Goal: Information Seeking & Learning: Find specific fact

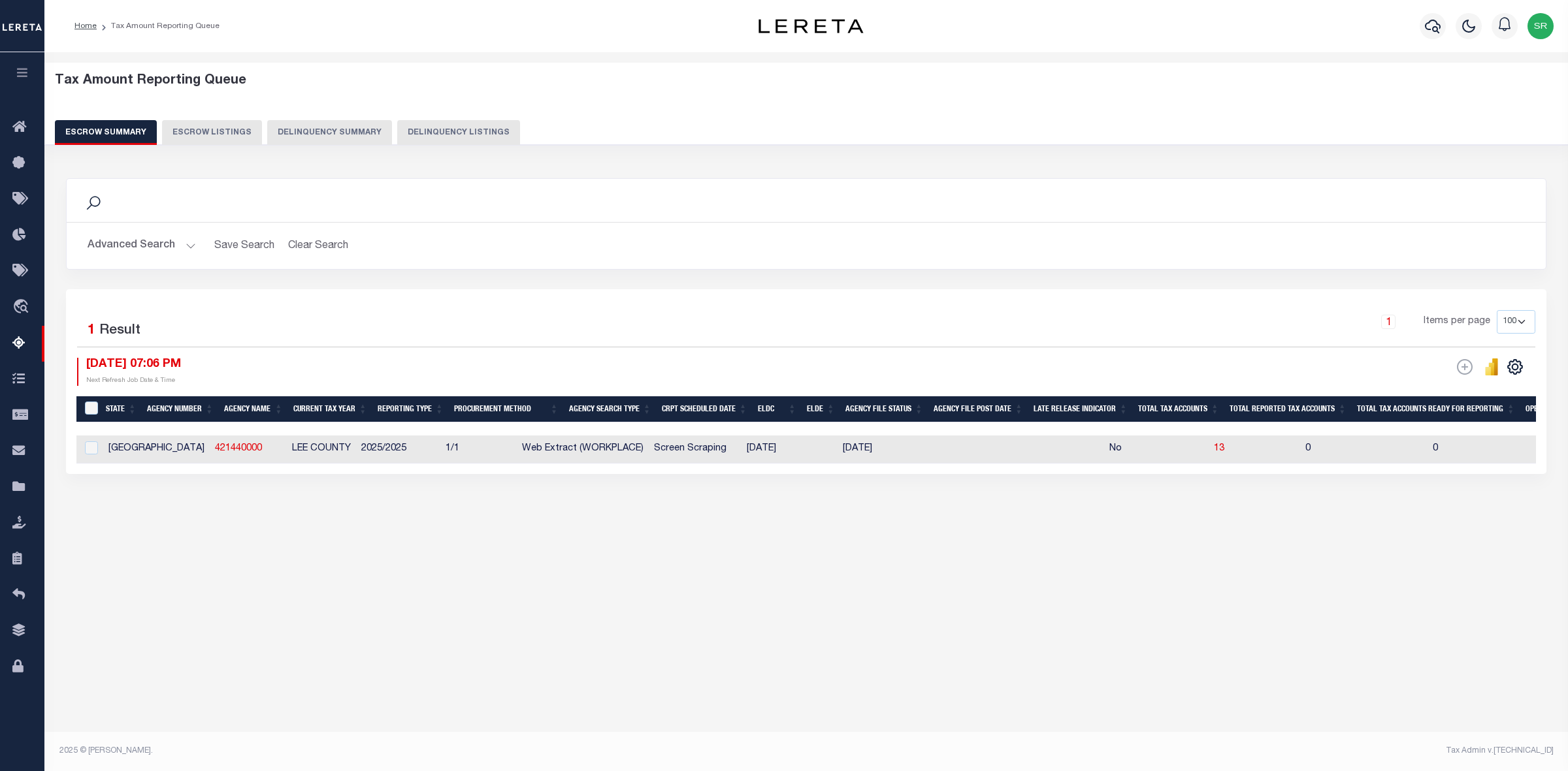
select select "100"
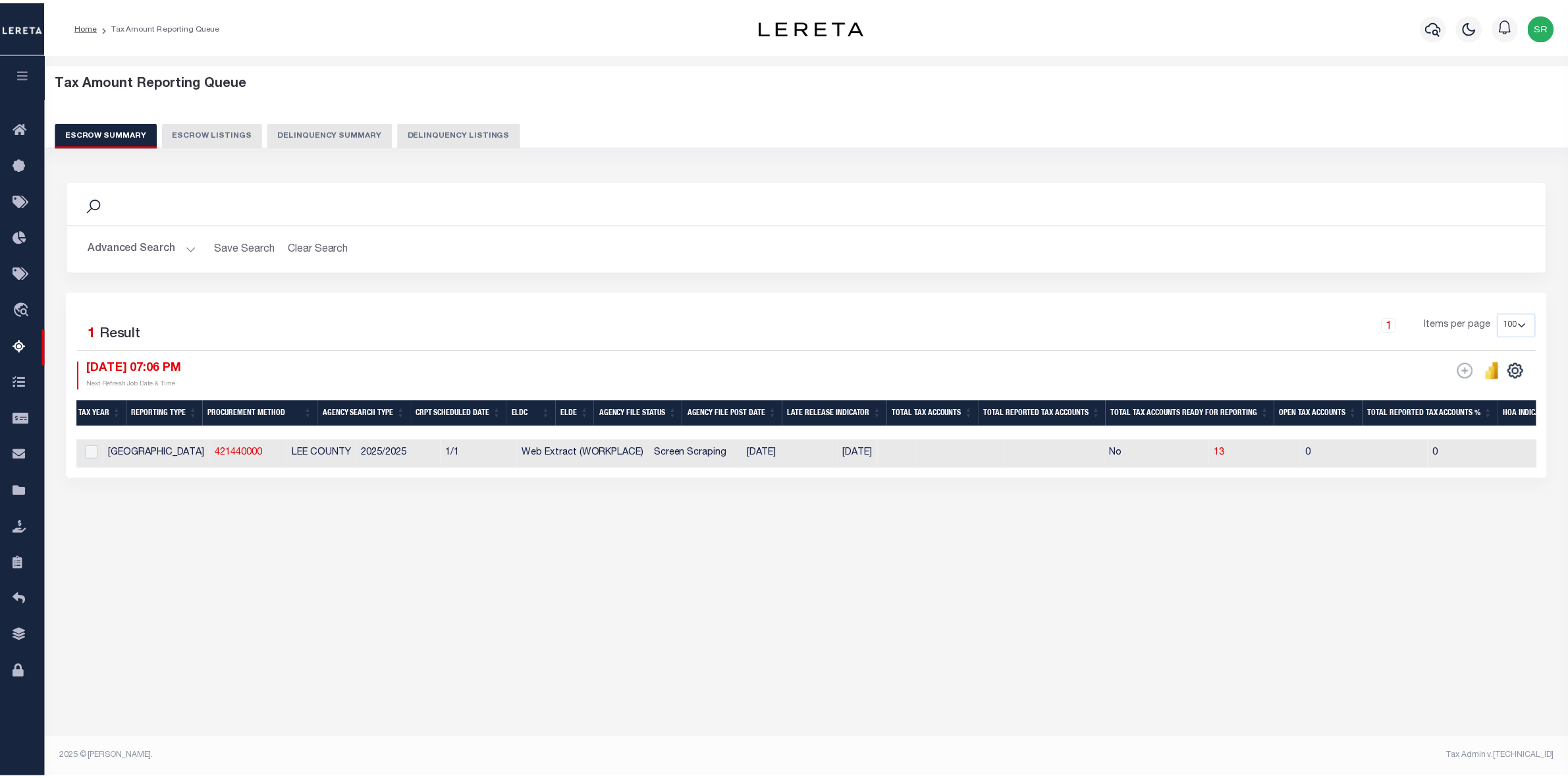
scroll to position [0, 248]
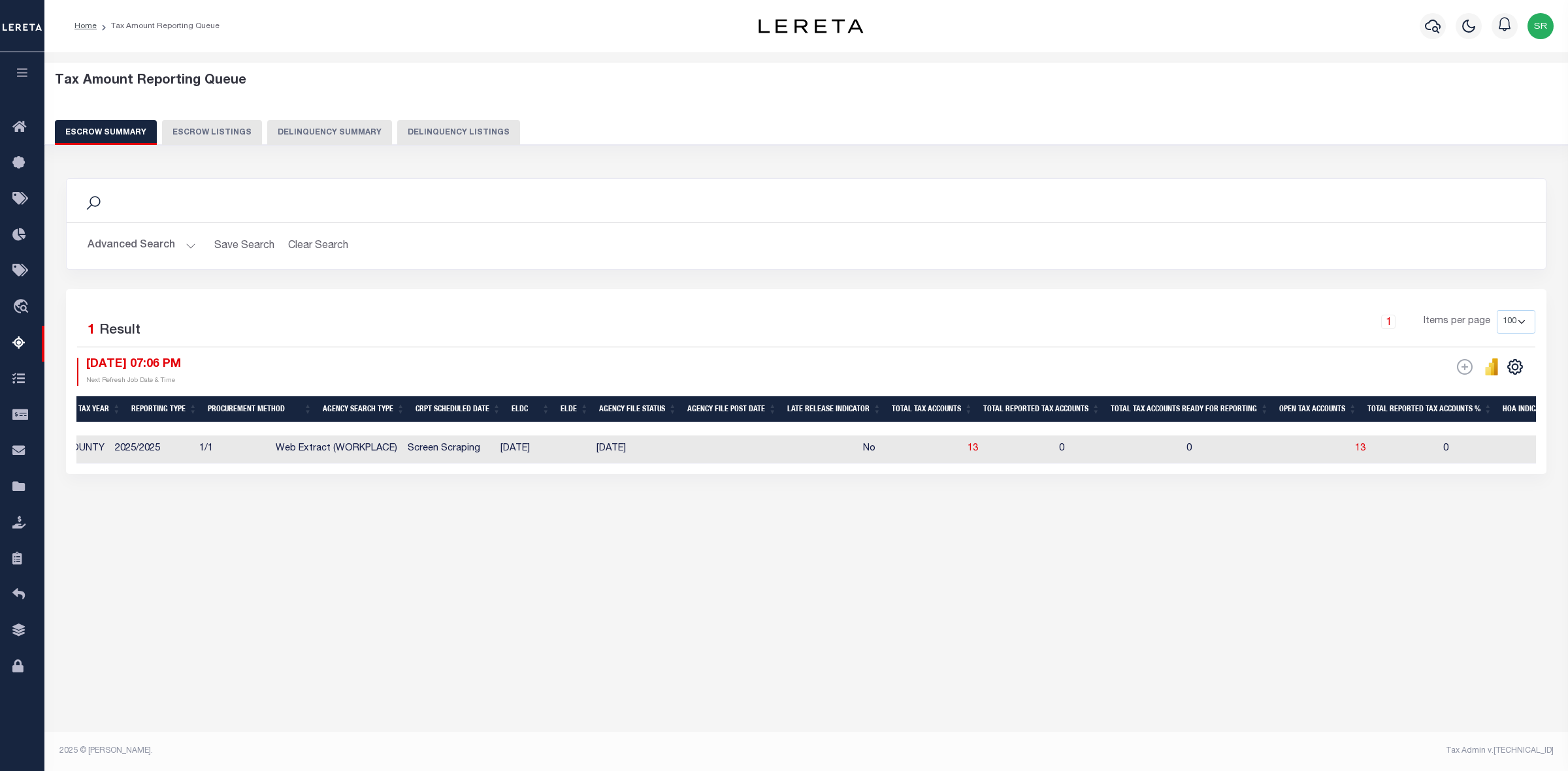
click at [647, 279] on div "Search Advanced Search Save Search Clear Search EscrowSummaryGridWrapper_dynami…" at bounding box center [806, 233] width 1500 height 111
click at [1347, 212] on div "Search" at bounding box center [806, 200] width 1479 height 43
drag, startPoint x: 282, startPoint y: 661, endPoint x: 129, endPoint y: 386, distance: 314.7
click at [279, 659] on div "Tax Amount Reporting Queue Escrow Summary Escrow Listings In" at bounding box center [806, 399] width 1523 height 694
click at [155, 249] on button "Advanced Search" at bounding box center [141, 246] width 108 height 25
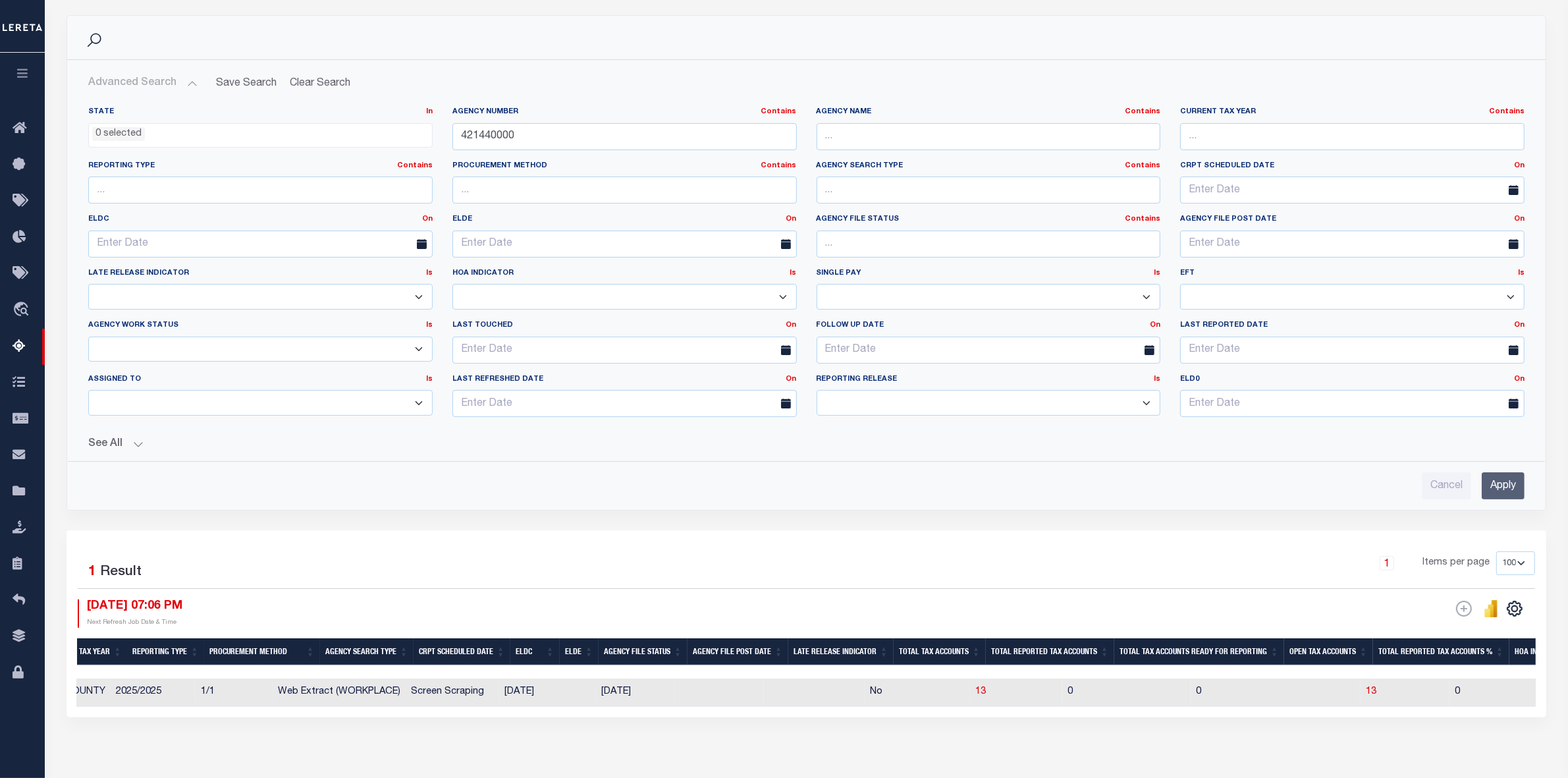
scroll to position [235, 0]
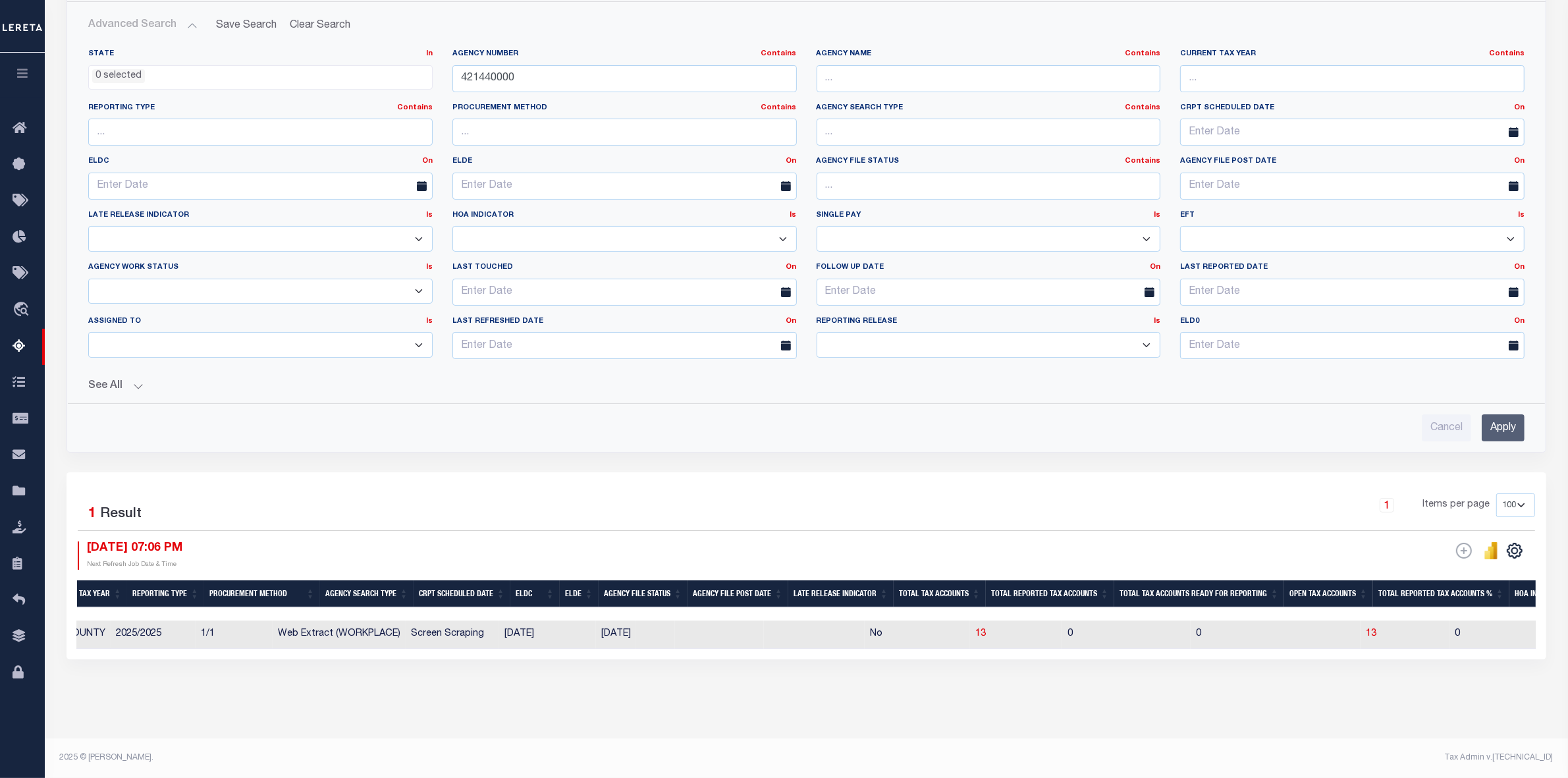
click at [511, 544] on div "[DATE] 07:06 PM Next Refresh Job Date & Time" at bounding box center [442, 555] width 729 height 28
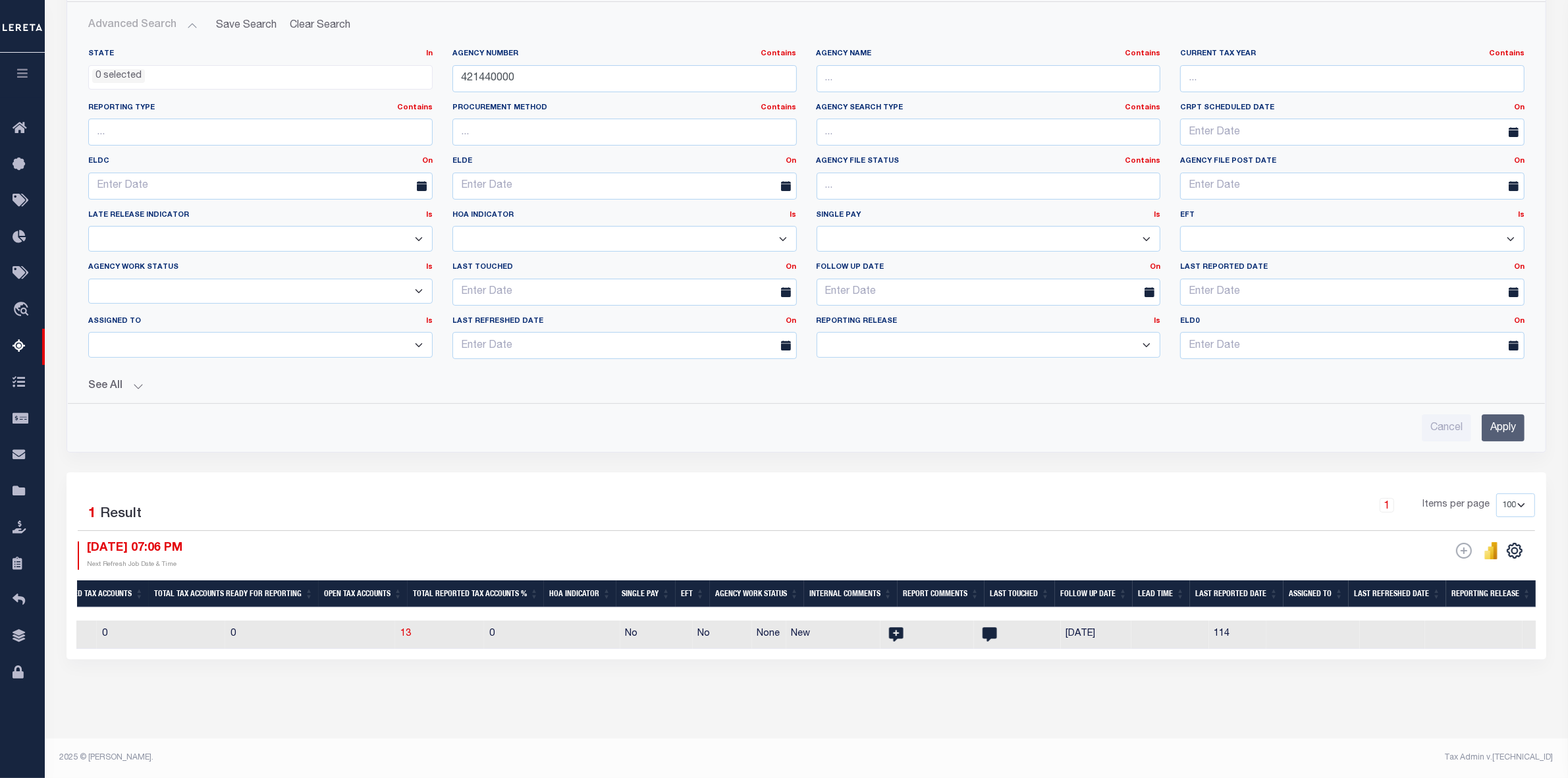
scroll to position [0, 0]
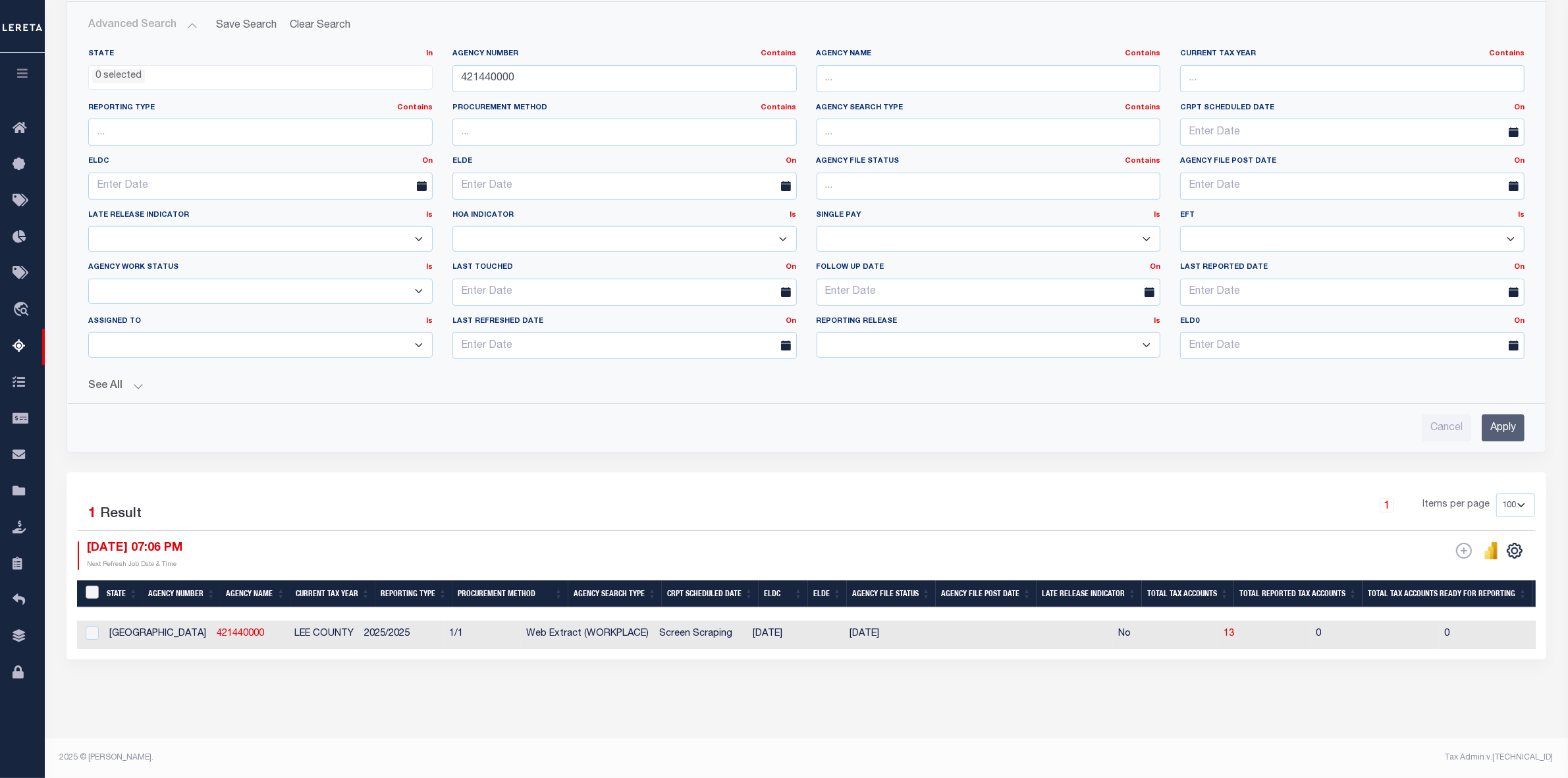
click at [93, 586] on input "&nbsp;" at bounding box center [92, 592] width 14 height 14
checkbox input "true"
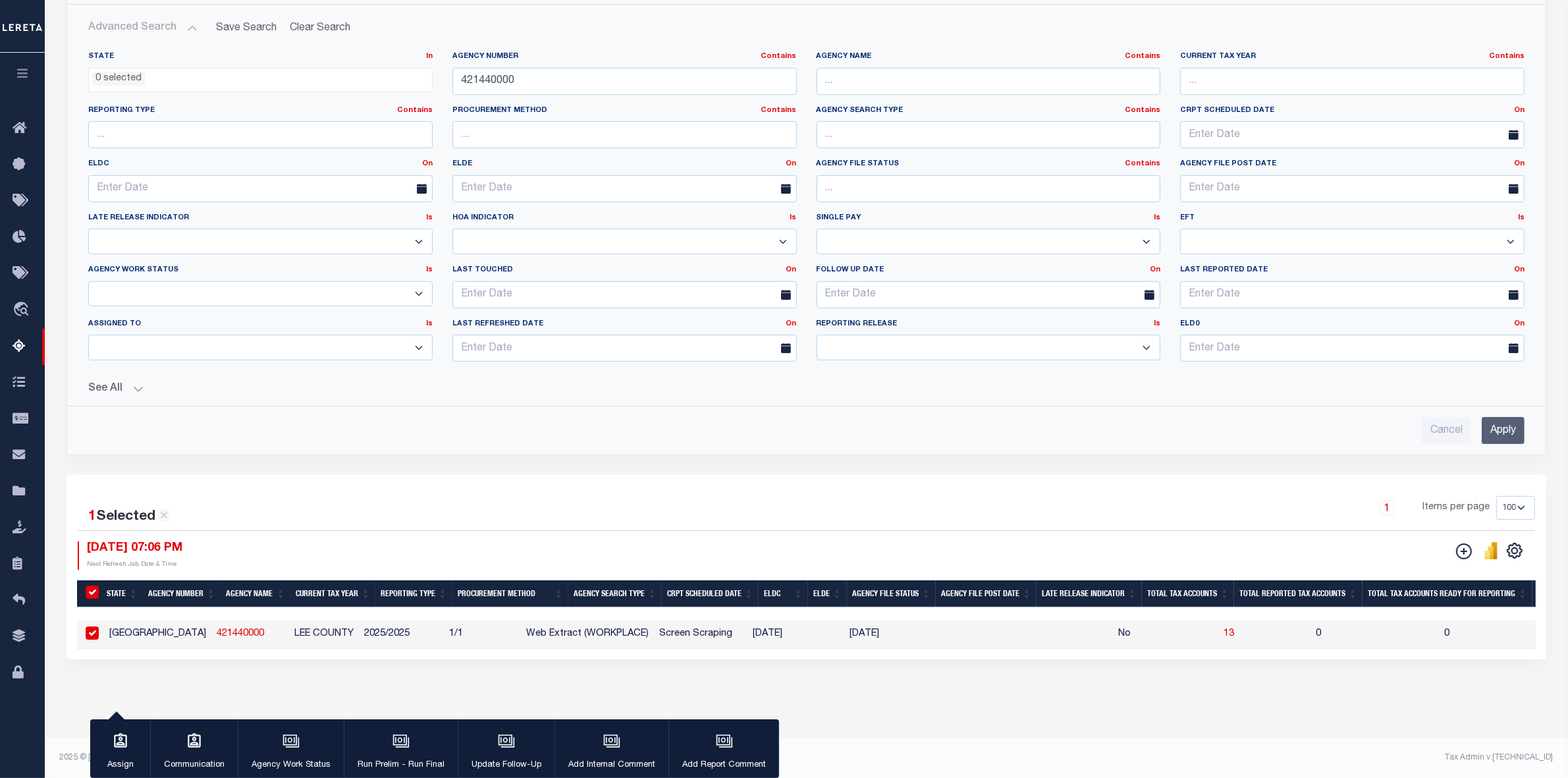
scroll to position [232, 0]
click at [123, 746] on icon "button" at bounding box center [120, 740] width 14 height 14
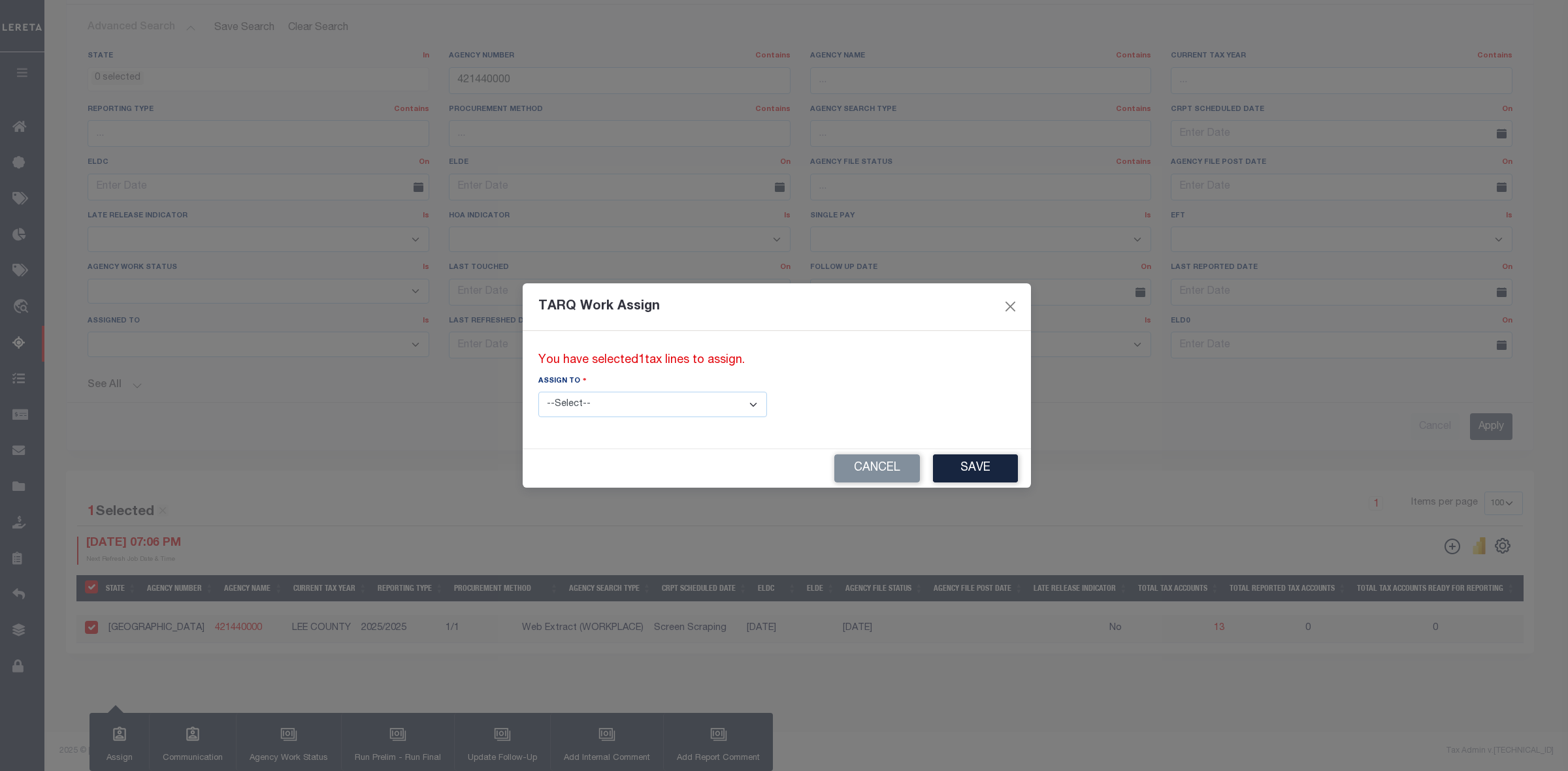
click at [576, 405] on select "--Select-- --Unassigned-- --Unassigned-- [PERSON_NAME] [PERSON_NAME] [PERSON_NA…" at bounding box center [653, 404] width 229 height 25
select select "[PERSON_NAME]"
click at [539, 391] on select "--Select-- --Unassigned-- --Unassigned-- [PERSON_NAME] [PERSON_NAME] [PERSON_NA…" at bounding box center [653, 404] width 229 height 25
click at [933, 474] on button "Save" at bounding box center [975, 468] width 85 height 28
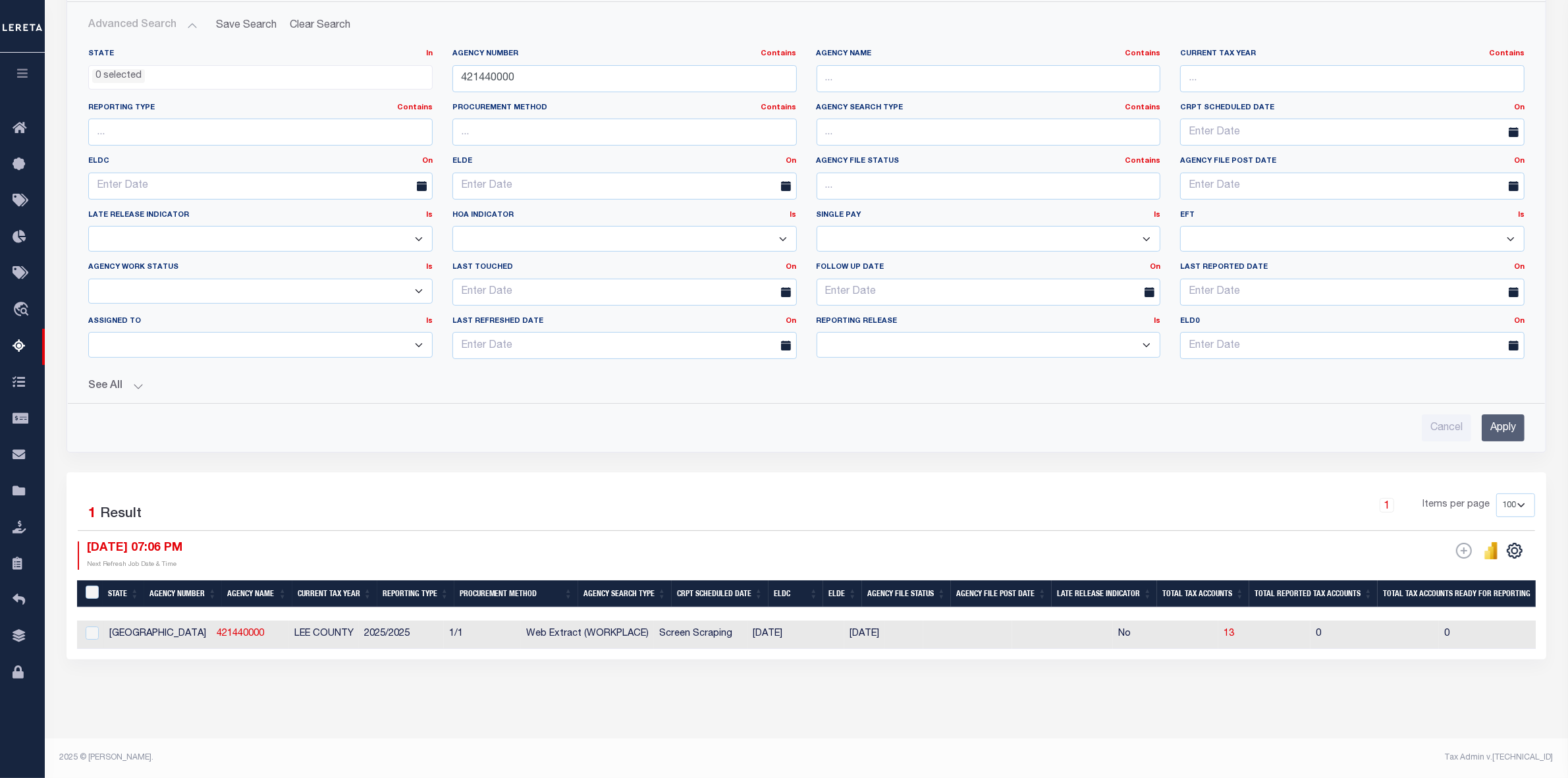
click at [953, 520] on div "1 Items per page 10 25 50 100 500" at bounding box center [991, 510] width 1088 height 34
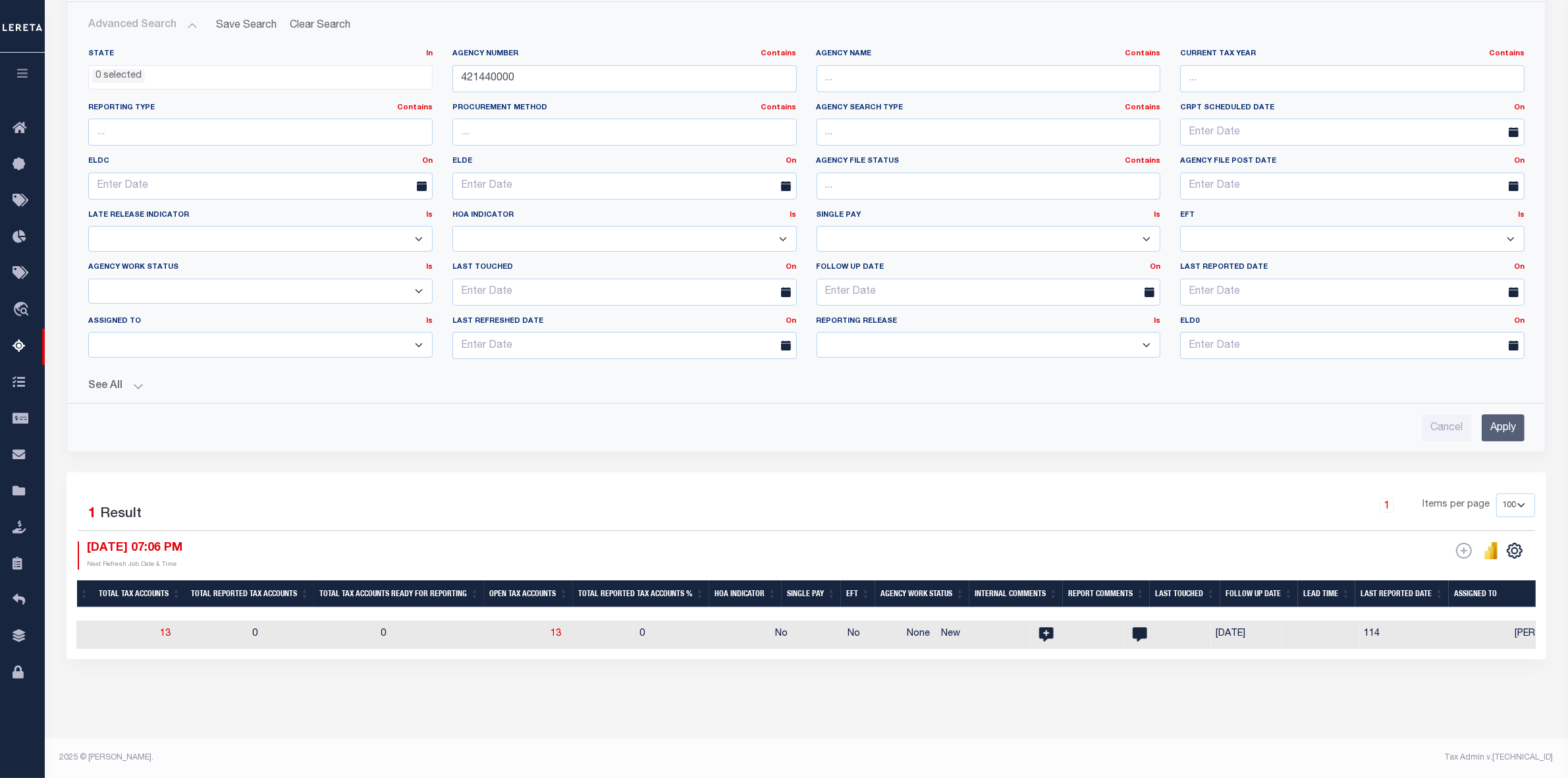
scroll to position [0, 1082]
drag, startPoint x: 516, startPoint y: 71, endPoint x: 360, endPoint y: 99, distance: 158.5
click at [360, 99] on div "State In In AK AL AR AZ CA CO CT DC DE FL GA GU HI IA ID IL IN KS [GEOGRAPHIC_D…" at bounding box center [806, 209] width 1456 height 321
paste input "1510"
type input "151040000"
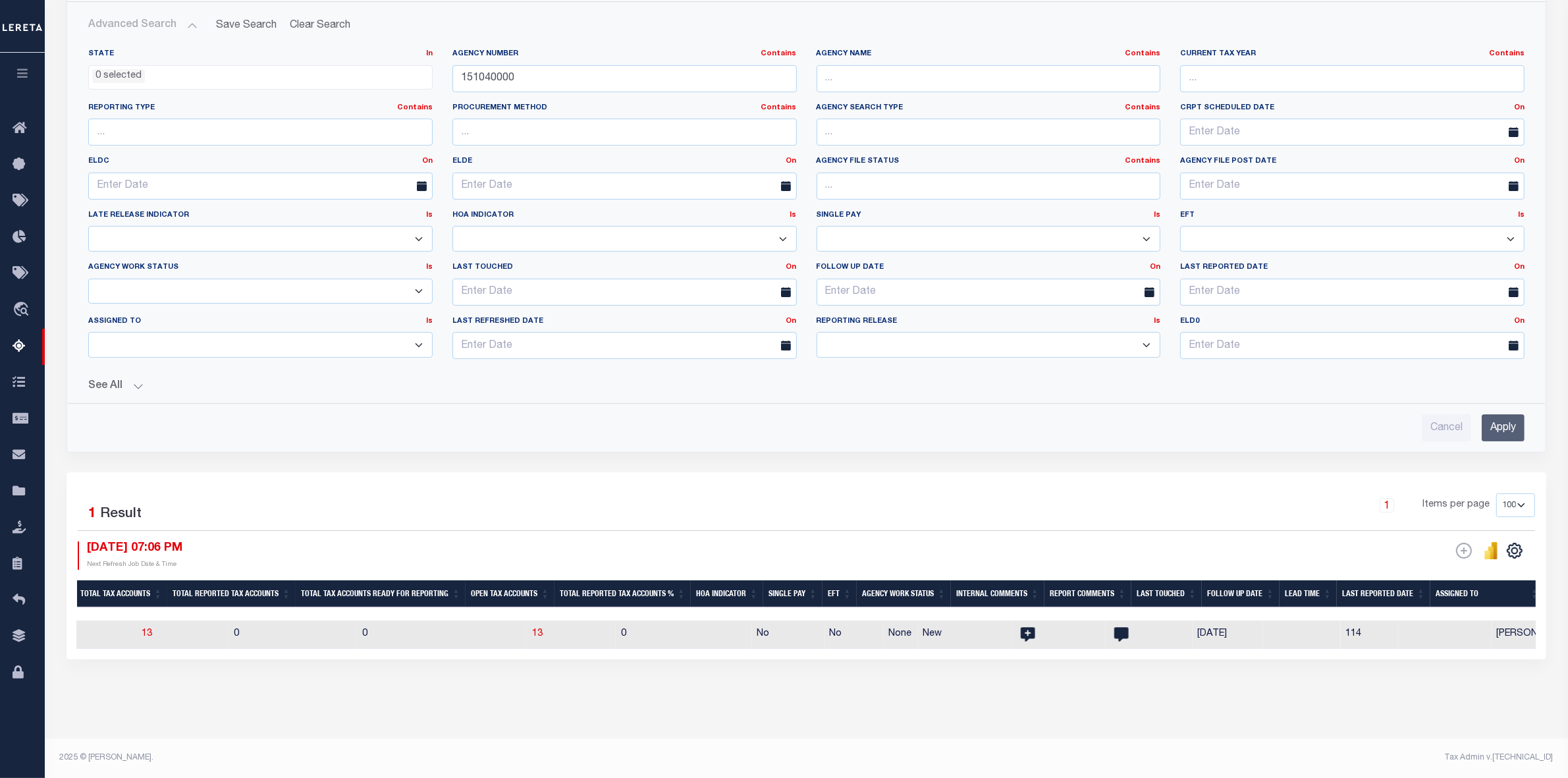
click at [1502, 425] on input "Apply" at bounding box center [1503, 428] width 43 height 27
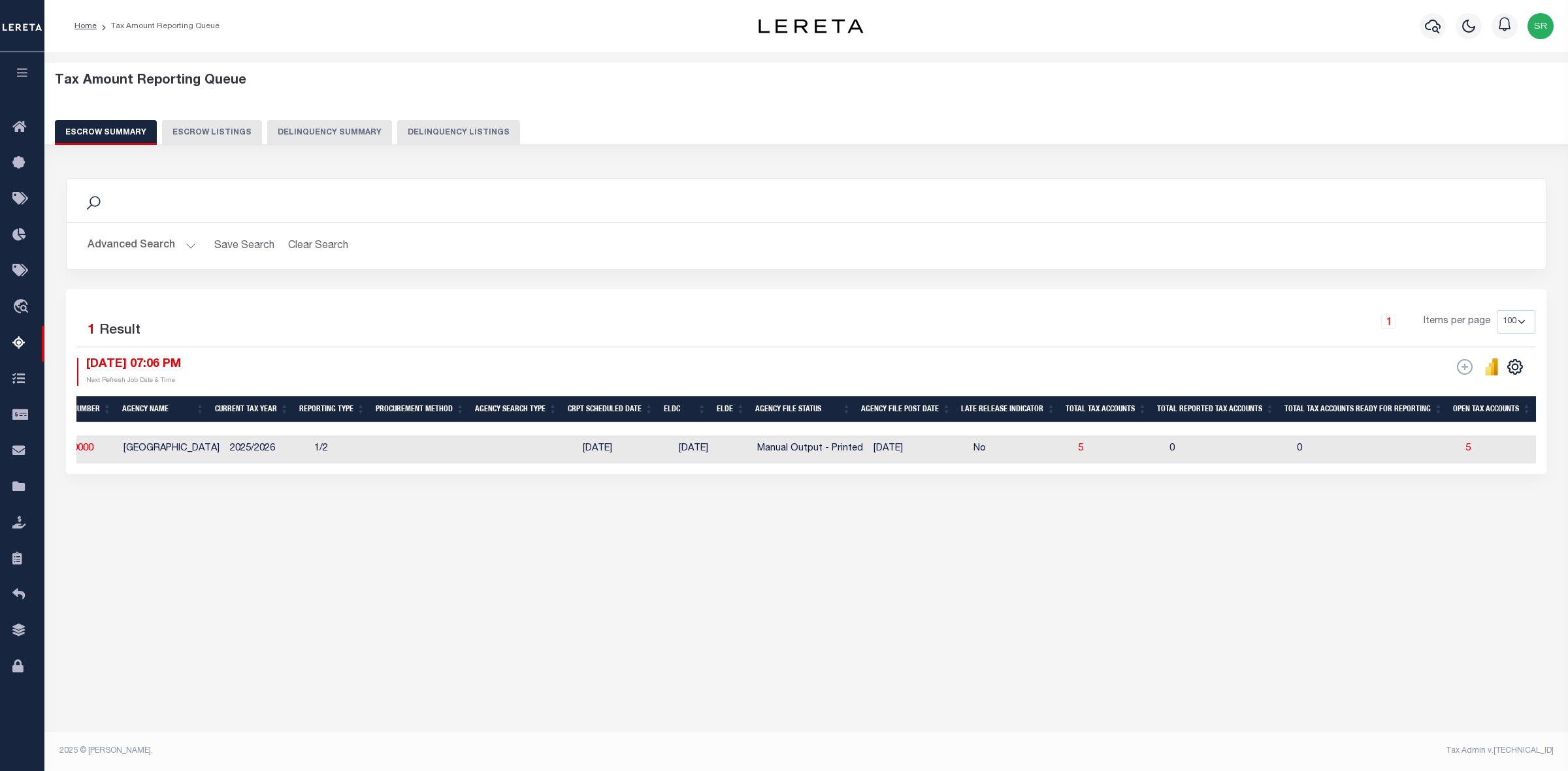
scroll to position [0, 0]
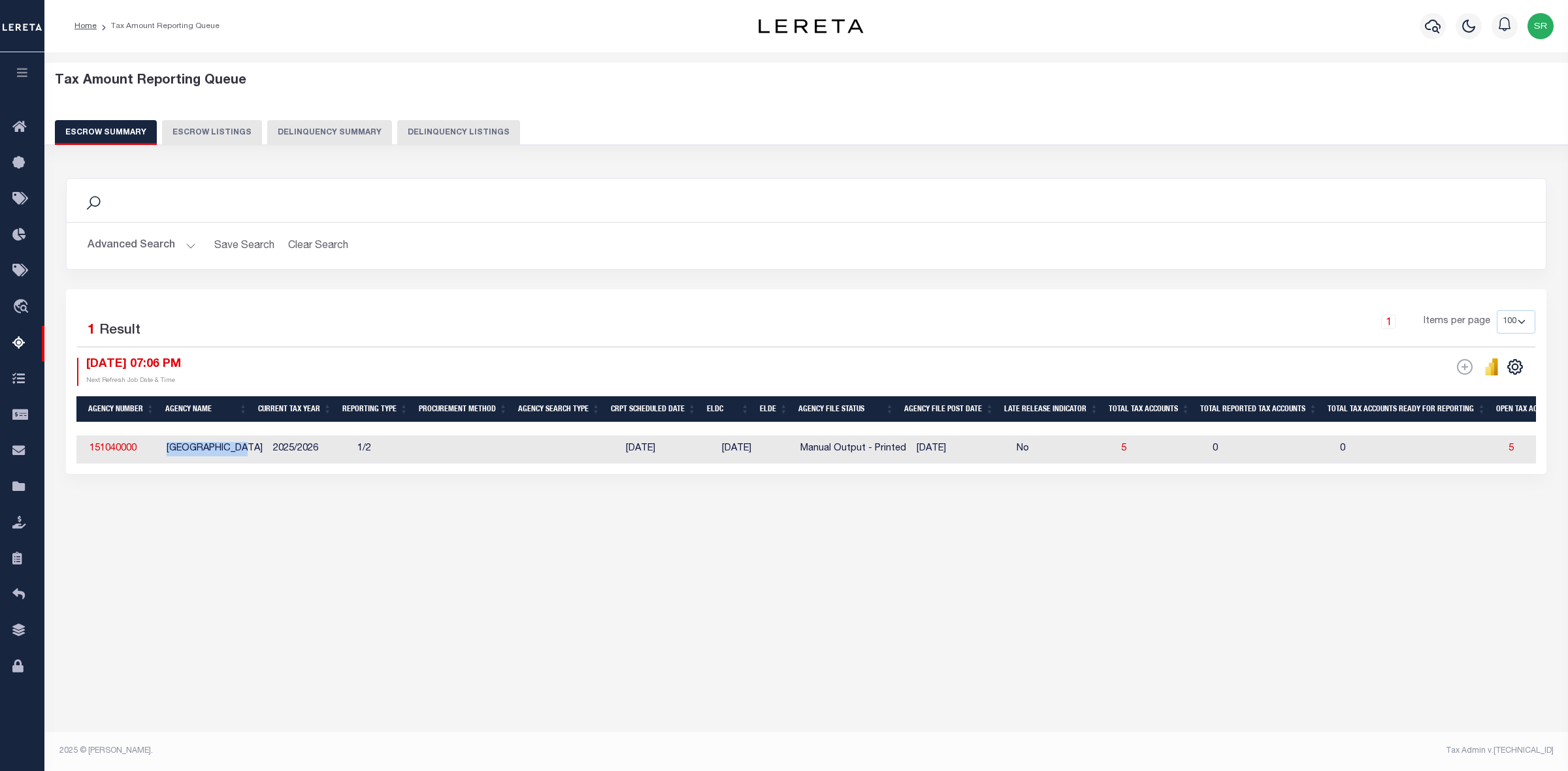
drag, startPoint x: 160, startPoint y: 449, endPoint x: 258, endPoint y: 452, distance: 98.0
click at [258, 452] on td "[GEOGRAPHIC_DATA]" at bounding box center [214, 449] width 107 height 28
checkbox input "true"
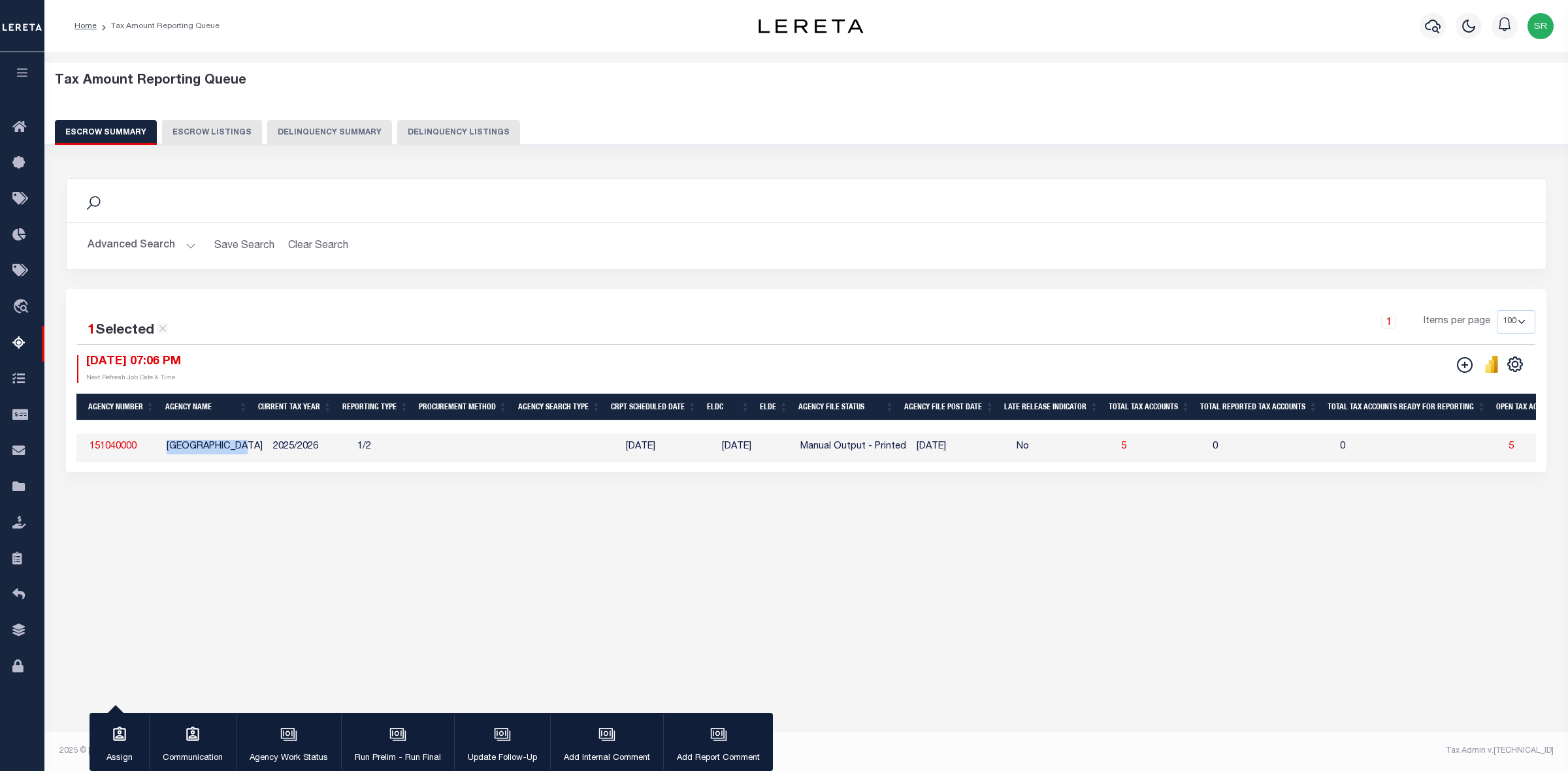
copy td "[GEOGRAPHIC_DATA]"
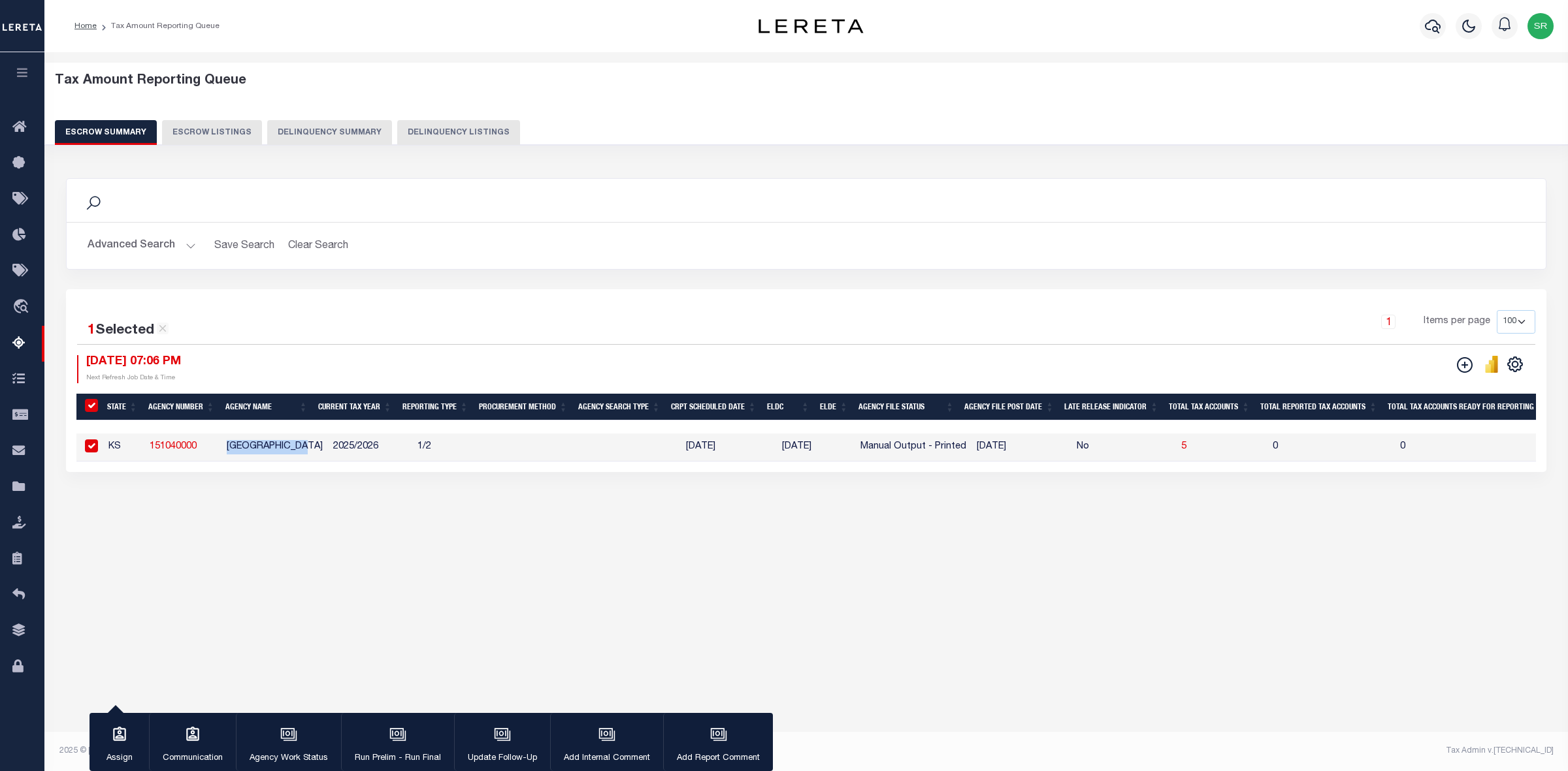
click at [192, 243] on button "Advanced Search" at bounding box center [141, 246] width 108 height 25
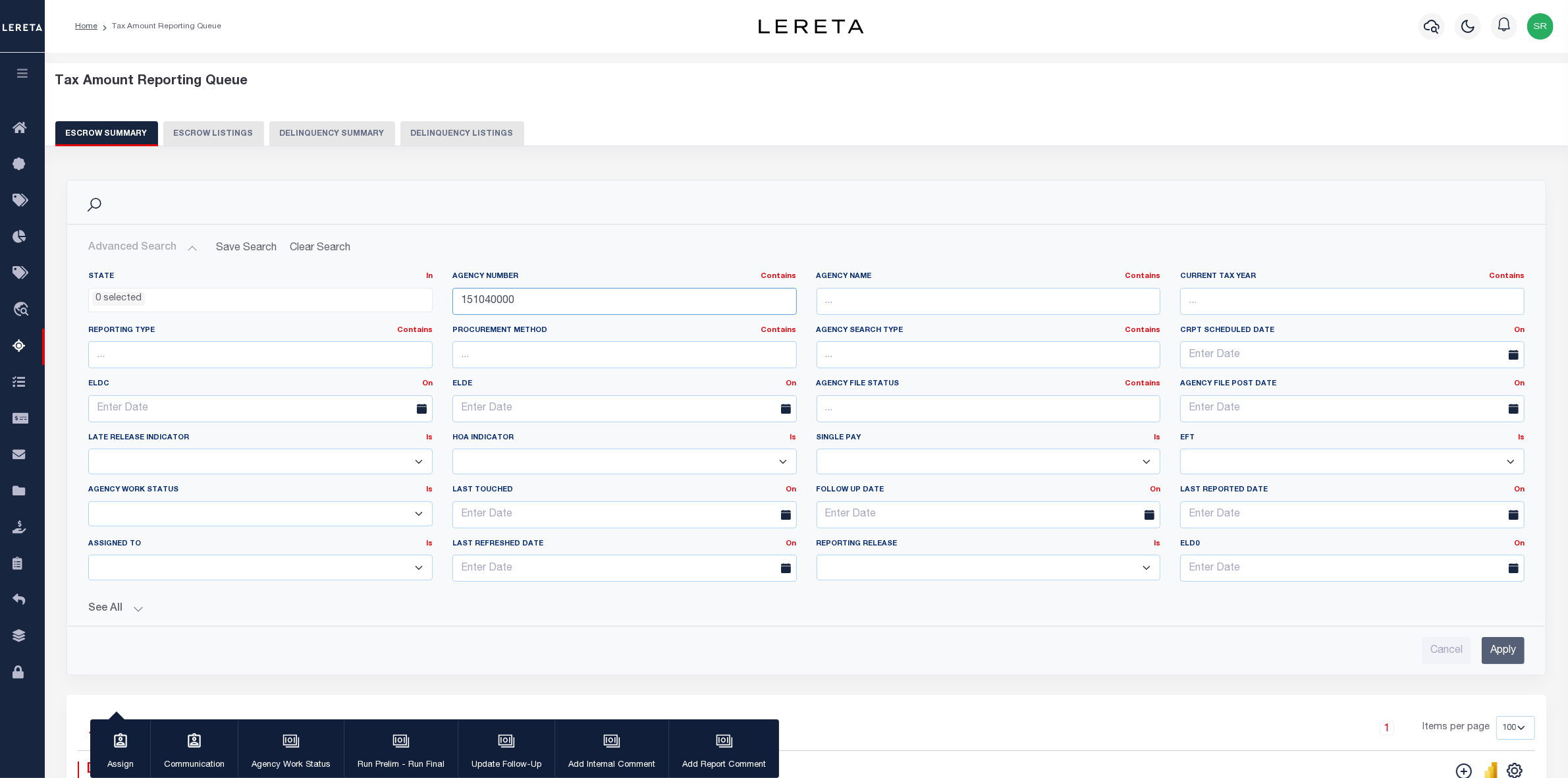
drag, startPoint x: 525, startPoint y: 306, endPoint x: 330, endPoint y: 327, distance: 196.1
click at [330, 327] on div "State In In AK AL AR AZ CA CO CT DC DE FL GA GU HI IA ID IL IN KS [GEOGRAPHIC_D…" at bounding box center [806, 431] width 1456 height 321
paste input "032"
type input "150320000"
click at [1503, 653] on input "Apply" at bounding box center [1503, 651] width 43 height 27
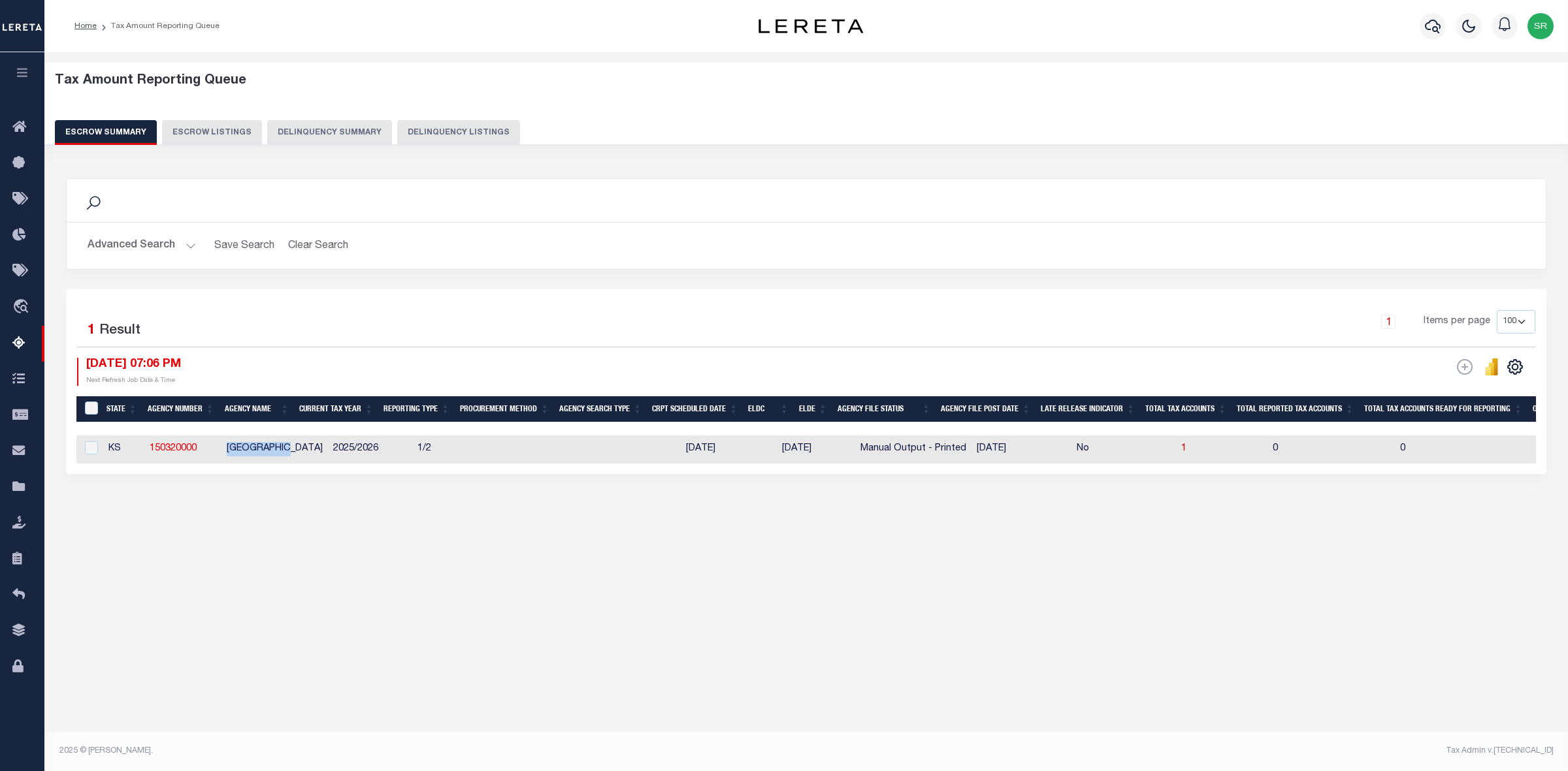
drag, startPoint x: 224, startPoint y: 449, endPoint x: 295, endPoint y: 454, distance: 71.2
click at [295, 454] on td "[GEOGRAPHIC_DATA]" at bounding box center [275, 449] width 107 height 28
checkbox input "true"
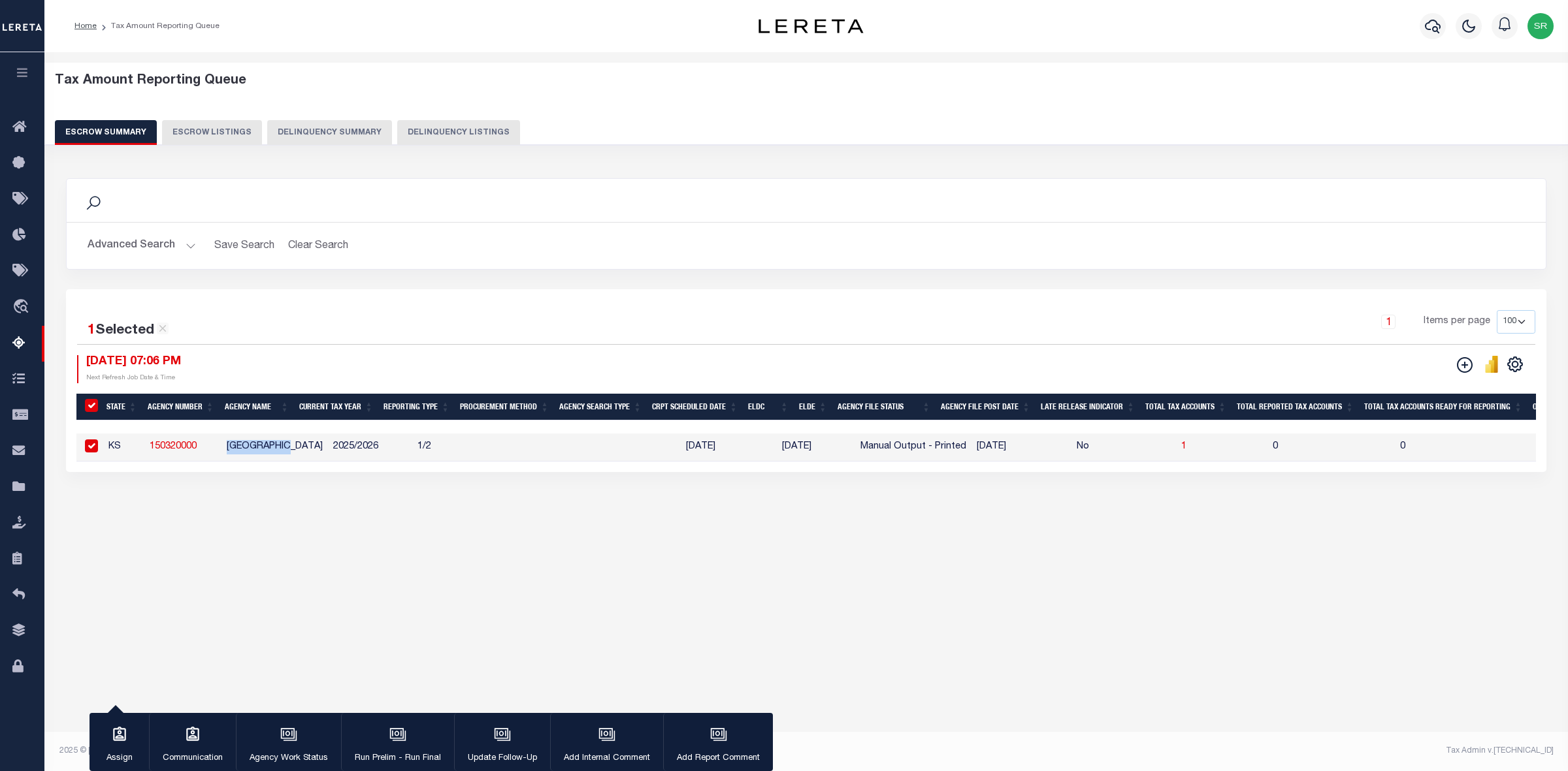
copy td "[GEOGRAPHIC_DATA]"
drag, startPoint x: 187, startPoint y: 243, endPoint x: 204, endPoint y: 228, distance: 22.7
click at [188, 243] on button "Advanced Search" at bounding box center [141, 246] width 108 height 25
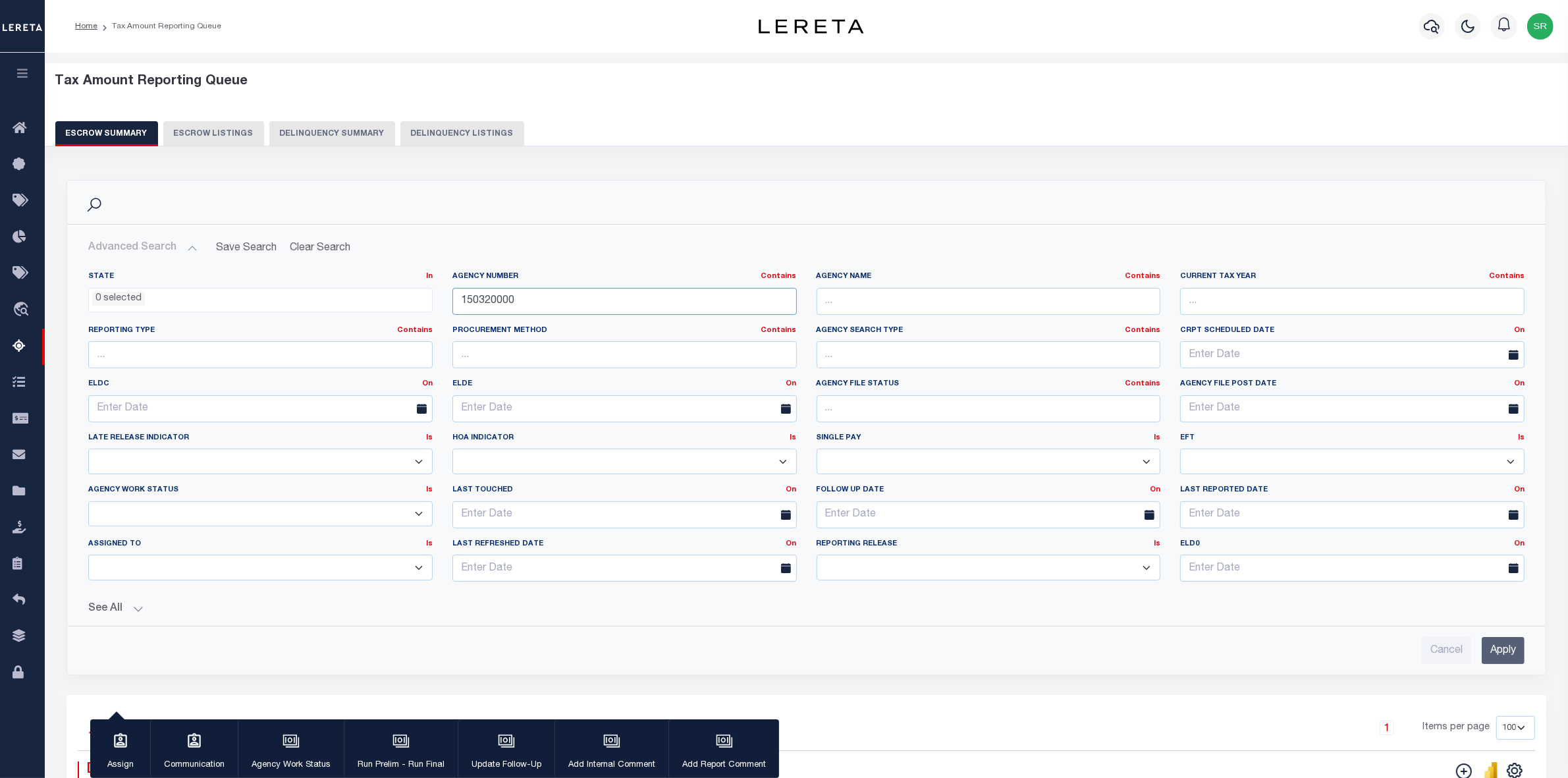
drag, startPoint x: 515, startPoint y: 303, endPoint x: 290, endPoint y: 318, distance: 225.5
click at [290, 318] on div "State In In AK AL AR AZ CA CO CT DC DE FL GA GU HI IA ID IL IN KS [GEOGRAPHIC_D…" at bounding box center [806, 431] width 1456 height 321
paste input "09"
type input "150090000"
click at [1506, 653] on input "Apply" at bounding box center [1503, 651] width 43 height 27
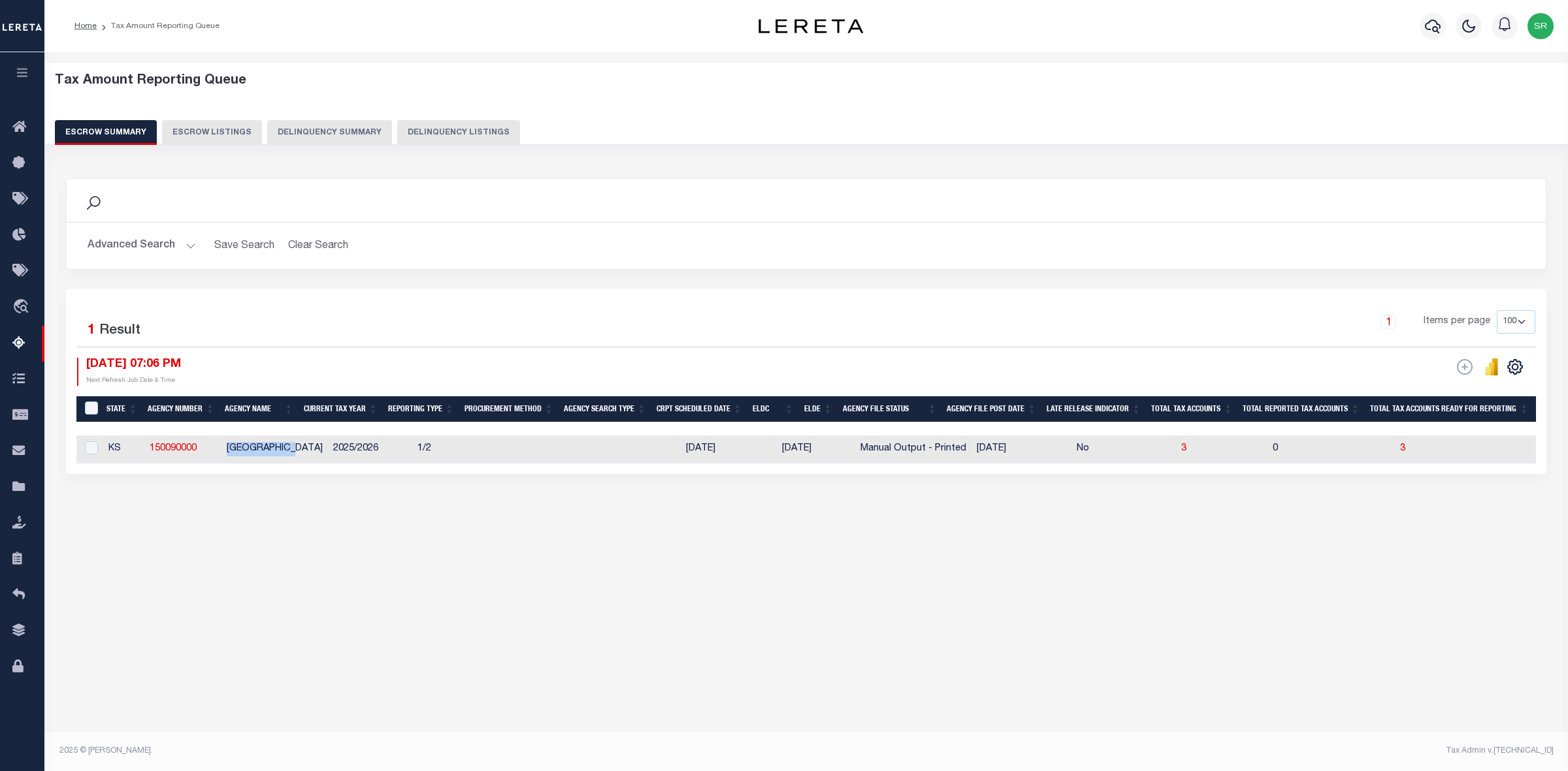
click at [298, 454] on td "[GEOGRAPHIC_DATA]" at bounding box center [275, 449] width 107 height 28
checkbox input "true"
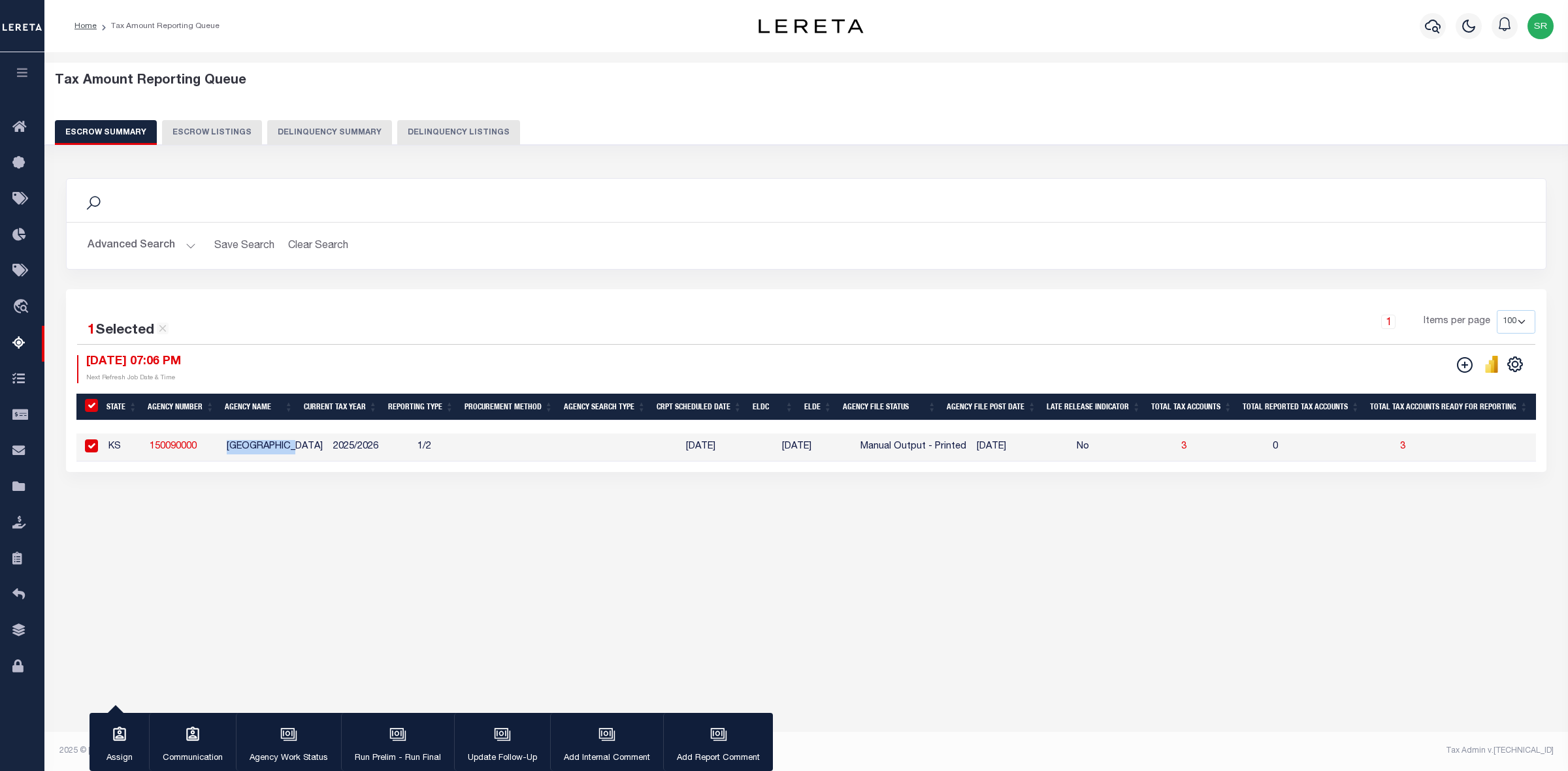
copy td "[GEOGRAPHIC_DATA]"
click at [303, 487] on div "Search Advanced Search Save Search Clear Search EscrowSummaryGridWrapper_dynami…" at bounding box center [806, 338] width 1498 height 346
drag, startPoint x: 226, startPoint y: 448, endPoint x: 298, endPoint y: 446, distance: 72.0
click at [298, 446] on td "[GEOGRAPHIC_DATA]" at bounding box center [275, 447] width 107 height 28
checkbox input "false"
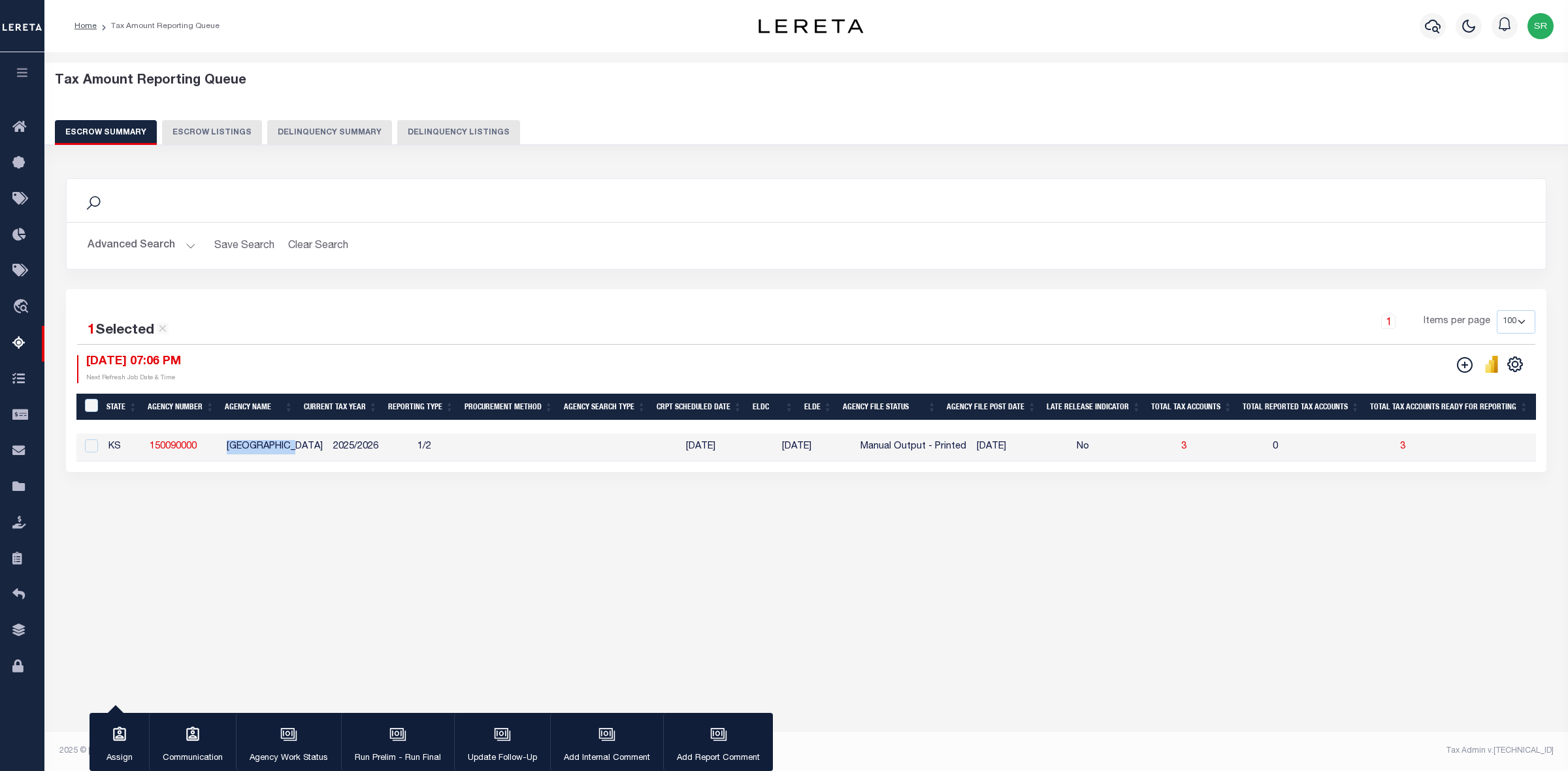
checkbox input "false"
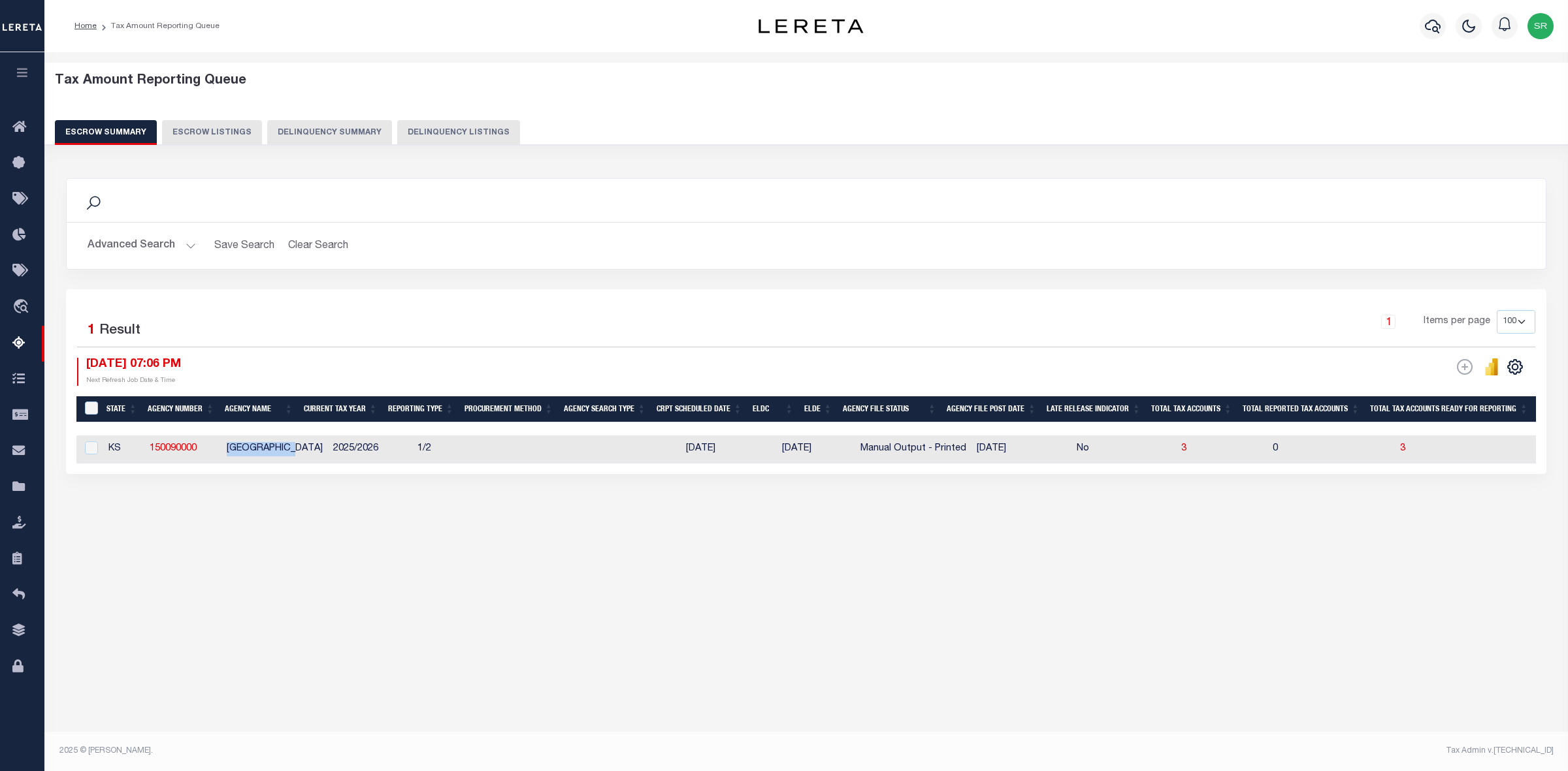
copy td "[GEOGRAPHIC_DATA]"
click at [185, 245] on button "Advanced Search" at bounding box center [141, 246] width 108 height 25
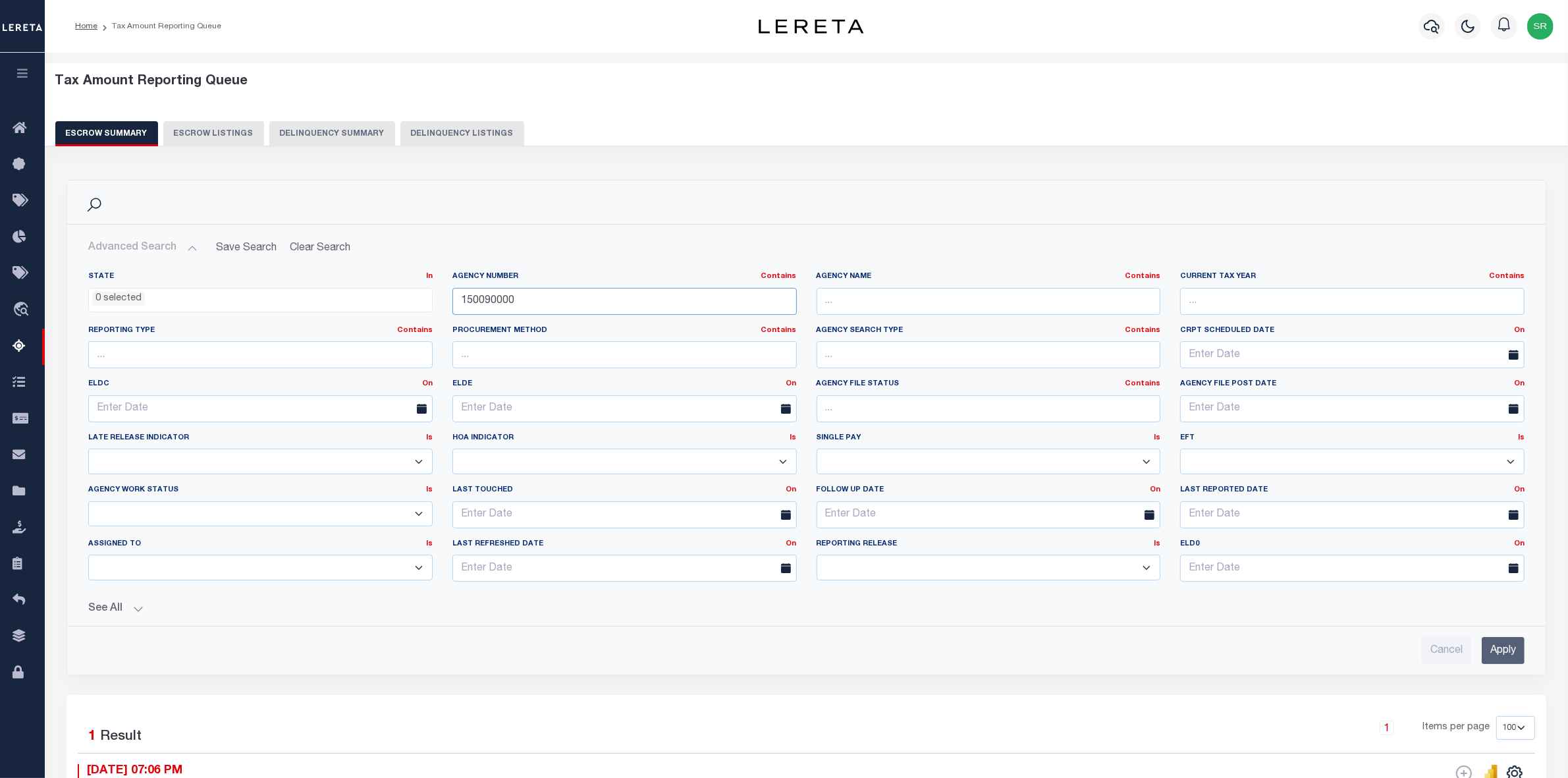
drag, startPoint x: 537, startPoint y: 303, endPoint x: 386, endPoint y: 310, distance: 151.2
click at [386, 310] on div "State In In AK AL AR AZ CA CO CT DC DE FL GA GU HI IA ID IL IN KS [GEOGRAPHIC_D…" at bounding box center [806, 431] width 1456 height 321
paste input "25"
type input "150250000"
click at [1497, 651] on input "Apply" at bounding box center [1503, 651] width 43 height 27
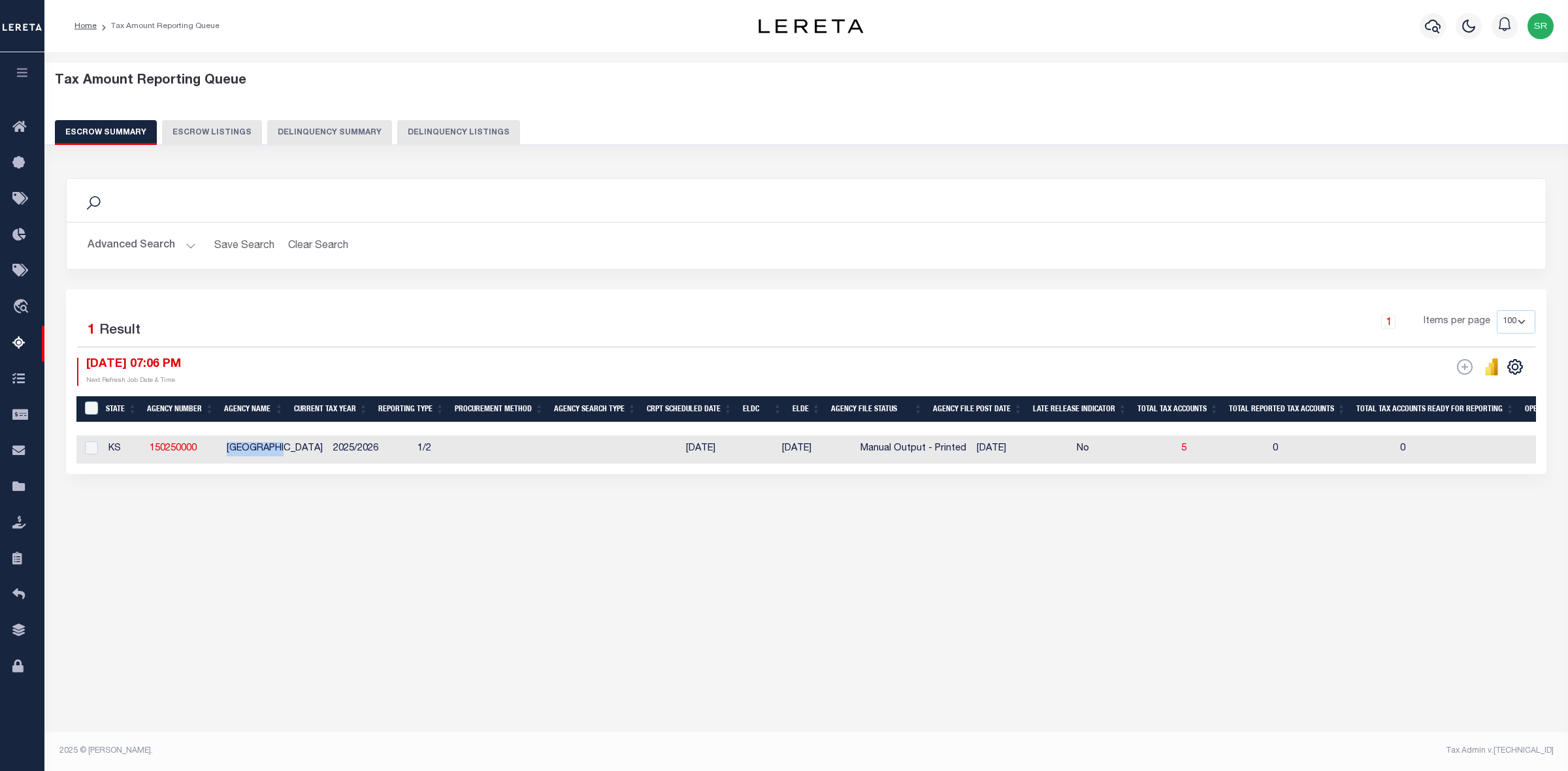
drag, startPoint x: 217, startPoint y: 449, endPoint x: 286, endPoint y: 453, distance: 69.1
click at [286, 453] on tr "KS 150250000 [GEOGRAPHIC_DATA] 2025/2026 1/2 [DATE] [DATE] Manual Output - Prin…" at bounding box center [1426, 449] width 2700 height 28
copy tr "[GEOGRAPHIC_DATA]"
